Goal: Task Accomplishment & Management: Use online tool/utility

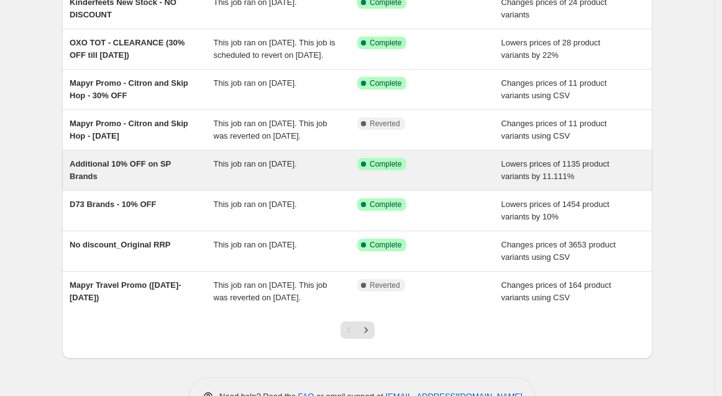
scroll to position [185, 0]
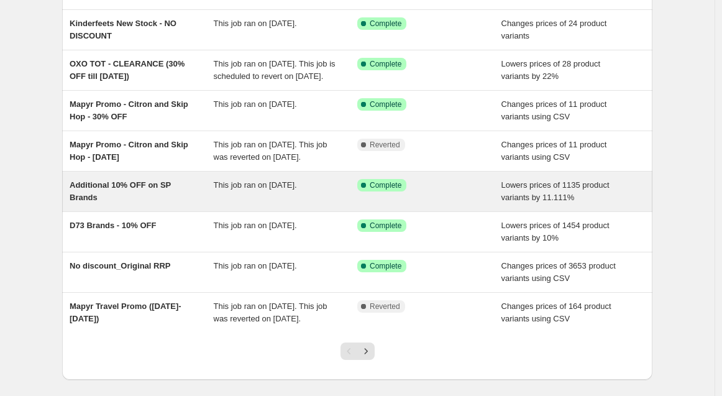
click at [351, 193] on div "This job ran on [DATE]." at bounding box center [286, 191] width 144 height 25
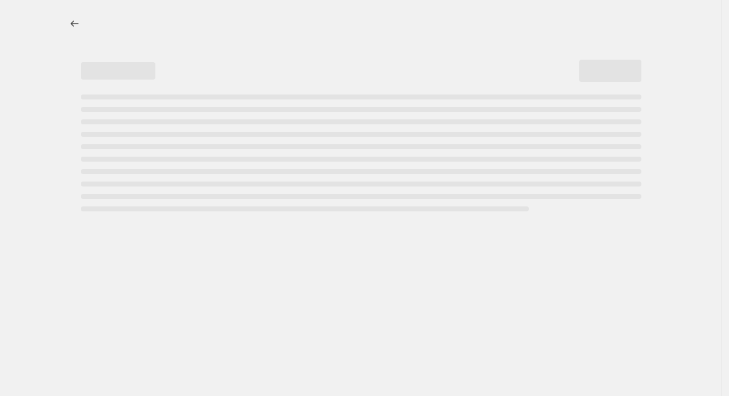
select select "percentage"
select select "no_change"
select select "vendor"
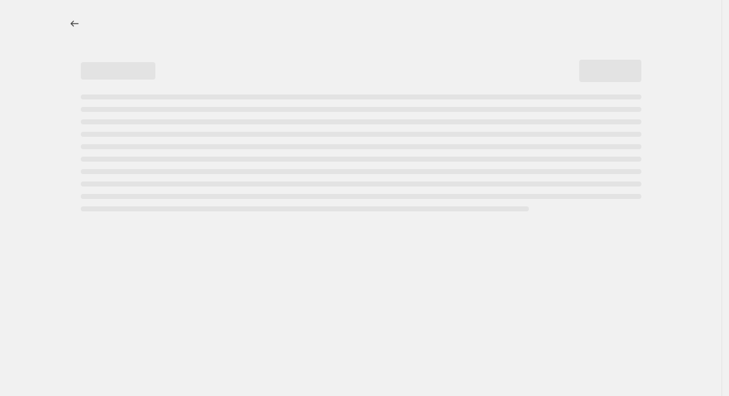
select select "vendor"
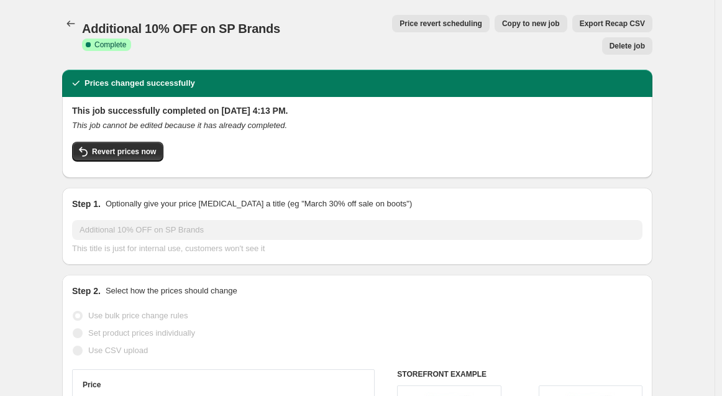
click at [502, 24] on span "Copy to new job" at bounding box center [531, 24] width 58 height 10
select select "percentage"
select select "no_change"
select select "vendor"
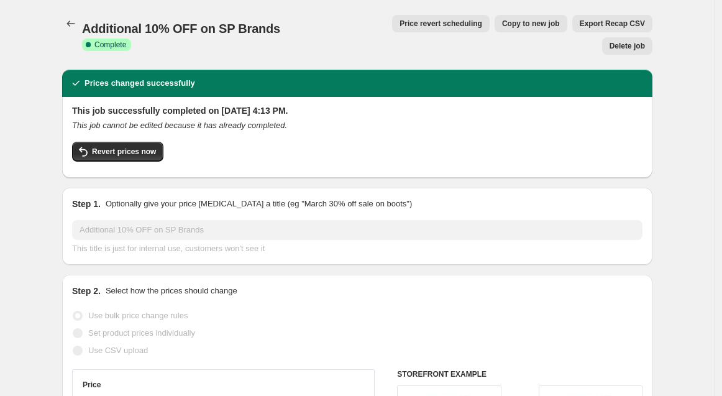
select select "vendor"
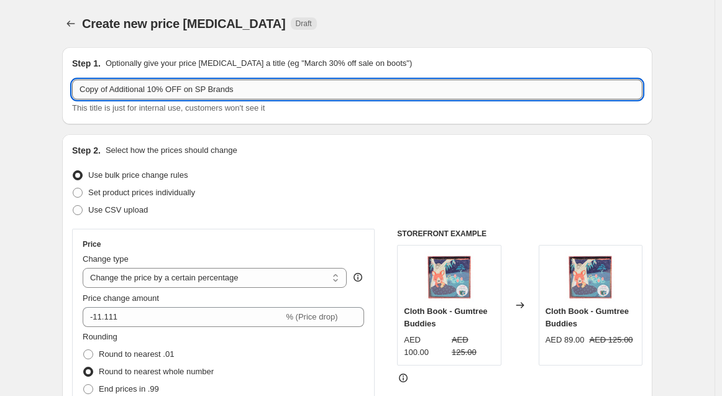
click at [154, 91] on input "Copy of Additional 10% OFF on SP Brands" at bounding box center [357, 90] width 571 height 20
drag, startPoint x: 148, startPoint y: 88, endPoint x: 13, endPoint y: 82, distance: 135.0
click at [263, 87] on input "Remove 10% OFF on SP Brands" at bounding box center [357, 90] width 571 height 20
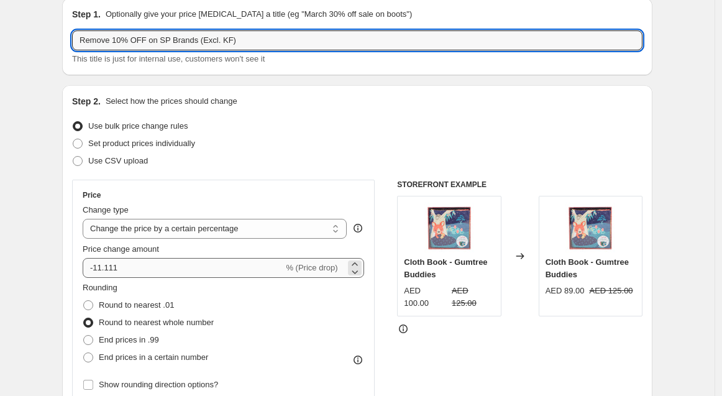
scroll to position [69, 0]
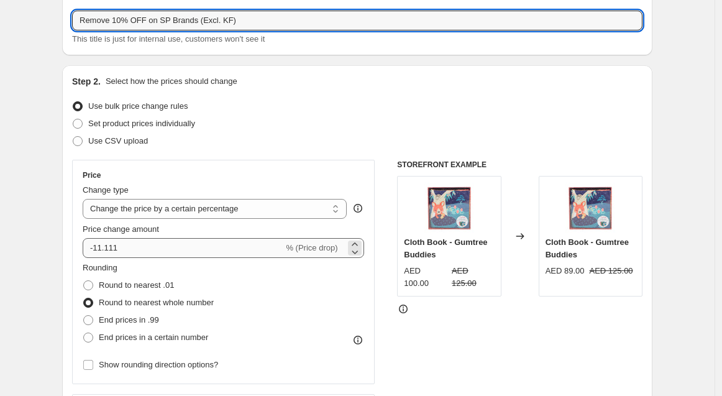
type input "Remove 10% OFF on SP Brands (Excl. KF)"
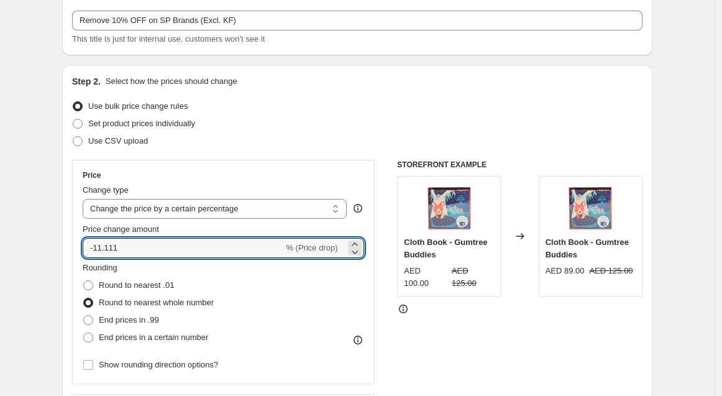
drag, startPoint x: 178, startPoint y: 254, endPoint x: -2, endPoint y: 253, distance: 180.8
click at [0, 253] on html "Home Settings Plans Skip to content Create new price change job. This page is r…" at bounding box center [361, 129] width 722 height 396
type input "12.50"
click at [486, 99] on div "Use bulk price change rules" at bounding box center [357, 106] width 571 height 17
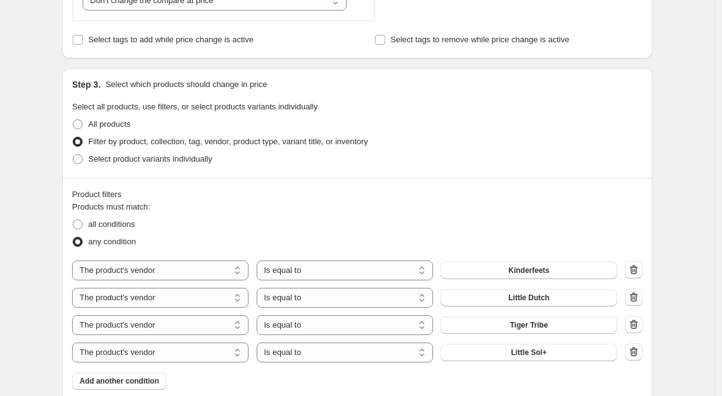
scroll to position [552, 0]
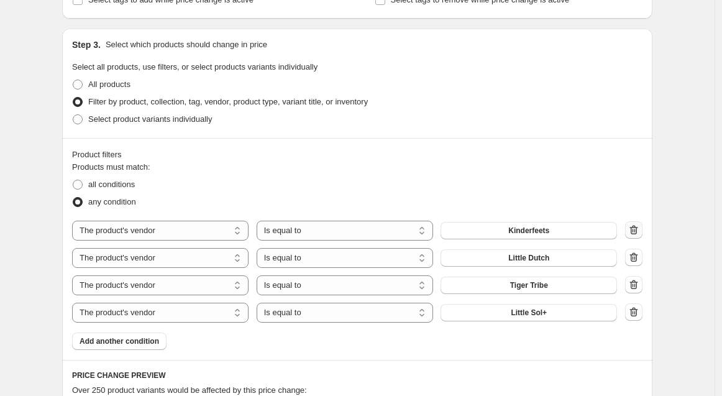
click at [636, 230] on icon "button" at bounding box center [635, 231] width 1 height 4
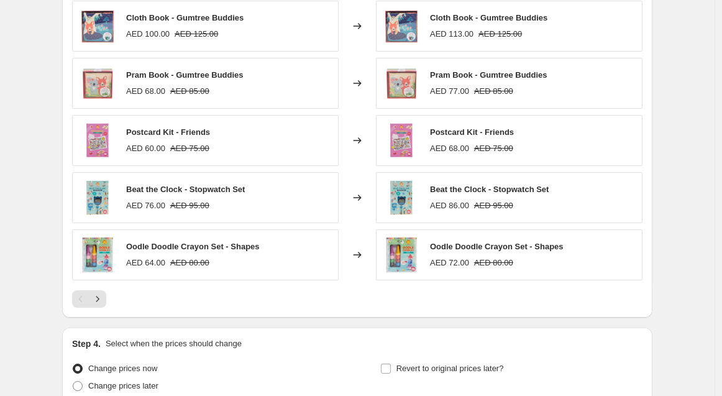
scroll to position [1038, 0]
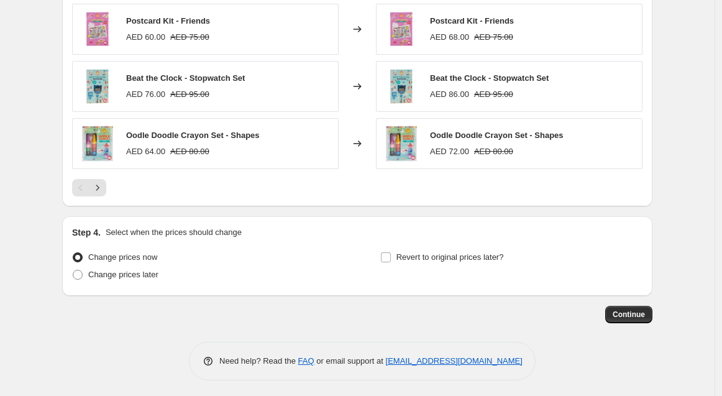
click at [436, 308] on div "Continue" at bounding box center [357, 314] width 590 height 17
click at [623, 306] on button "Continue" at bounding box center [628, 314] width 47 height 17
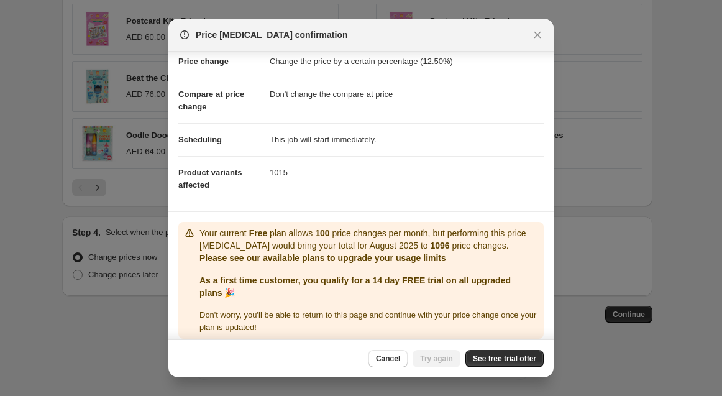
scroll to position [37, 0]
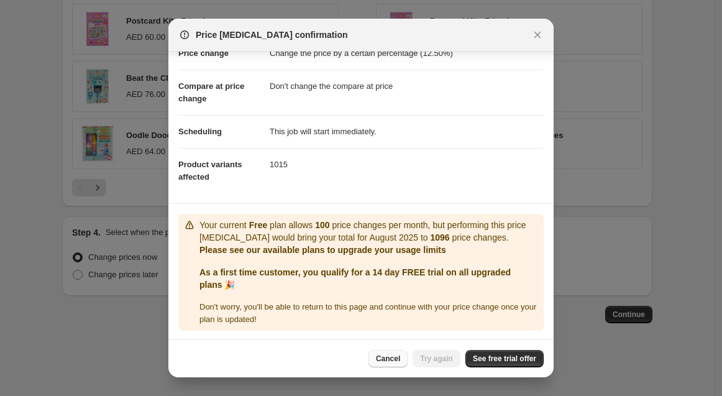
click at [398, 356] on span "Cancel" at bounding box center [388, 359] width 24 height 10
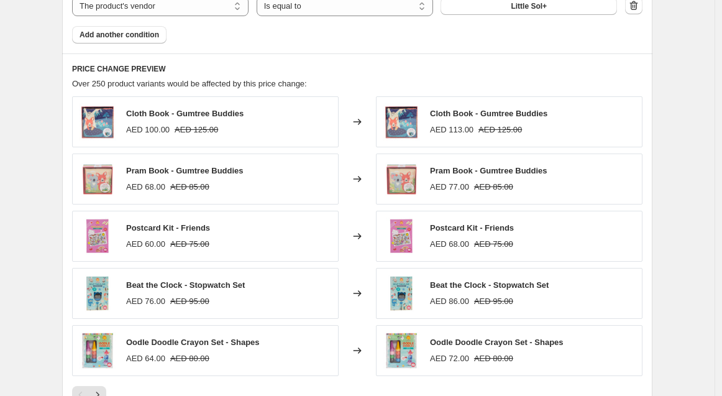
scroll to position [1038, 0]
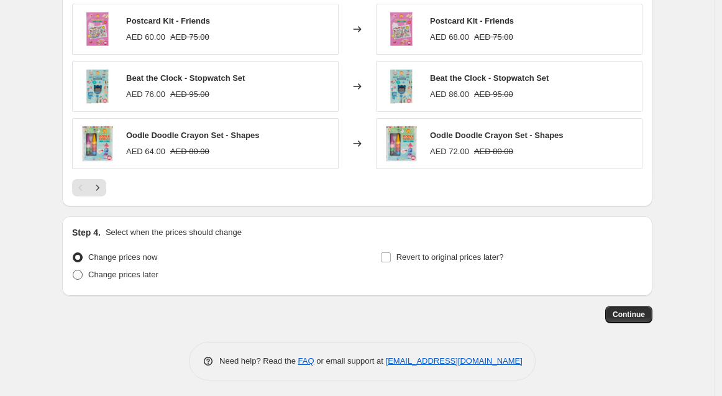
click at [145, 270] on span "Change prices later" at bounding box center [123, 274] width 70 height 9
click at [73, 270] on input "Change prices later" at bounding box center [73, 270] width 1 height 1
radio input "true"
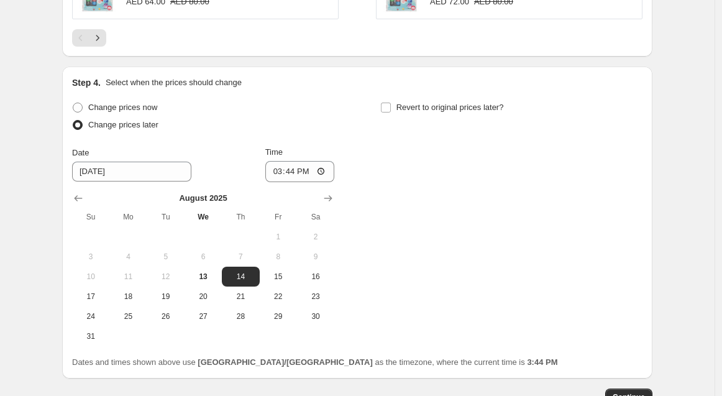
scroll to position [1270, 0]
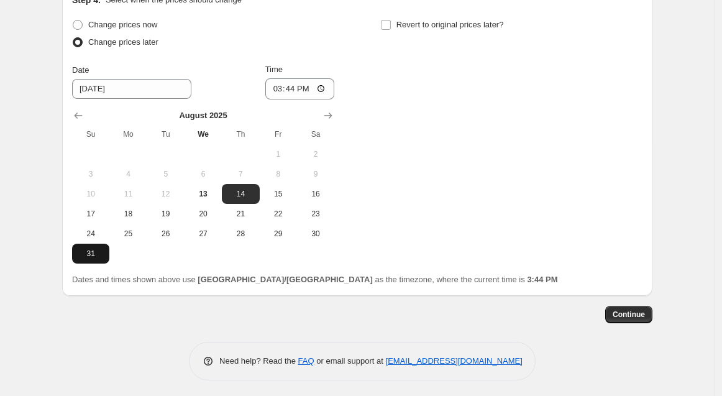
click at [99, 249] on span "31" at bounding box center [90, 254] width 27 height 10
type input "8/31/2025"
click at [630, 309] on span "Continue" at bounding box center [629, 314] width 32 height 10
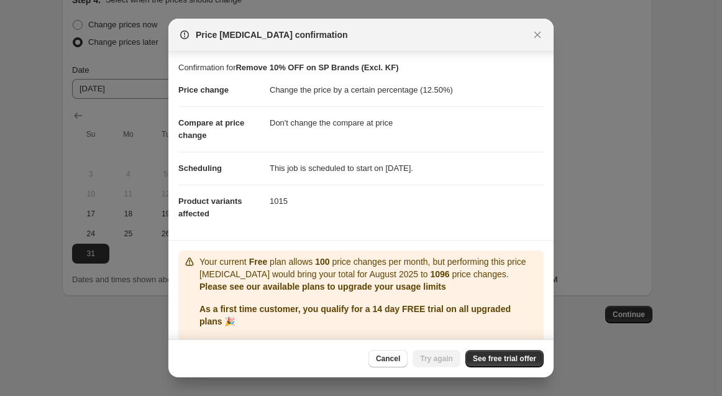
scroll to position [37, 0]
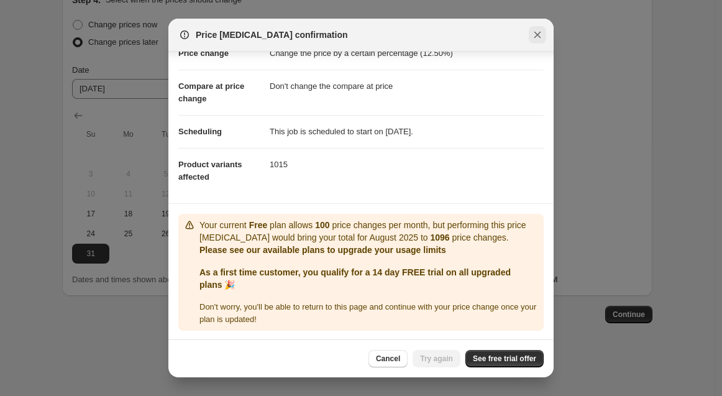
click at [533, 42] on button "Close" at bounding box center [537, 34] width 17 height 17
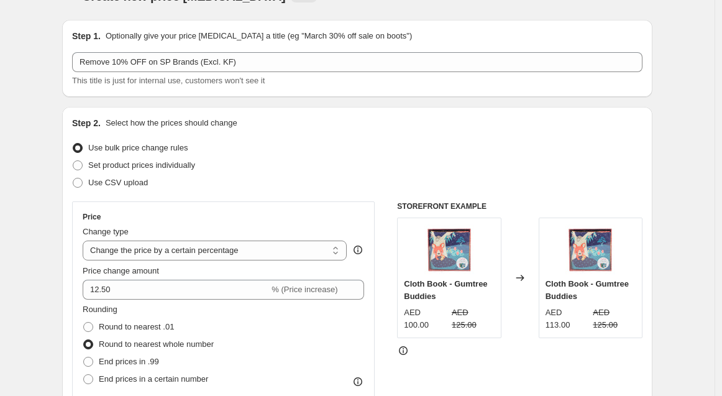
scroll to position [0, 0]
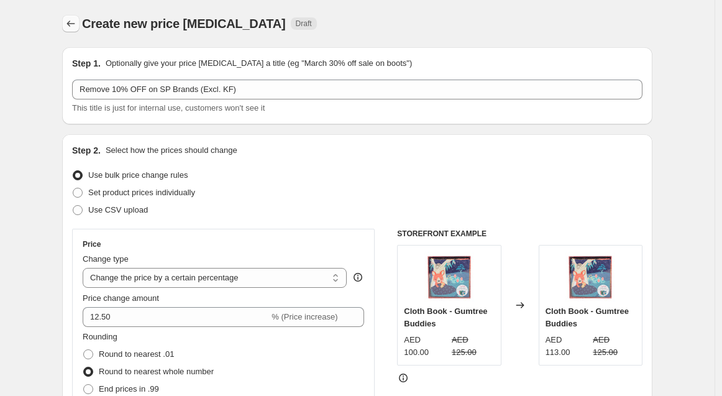
click at [80, 26] on button "Price change jobs" at bounding box center [70, 23] width 17 height 17
